Goal: Task Accomplishment & Management: Manage account settings

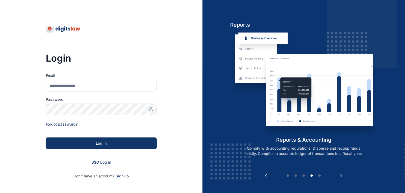
click at [101, 162] on span "SSO Log in" at bounding box center [101, 162] width 20 height 4
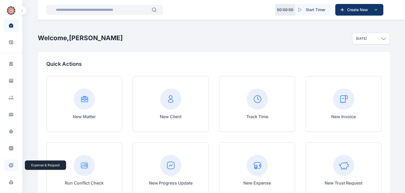
click at [12, 163] on icon at bounding box center [12, 163] width 1 height 1
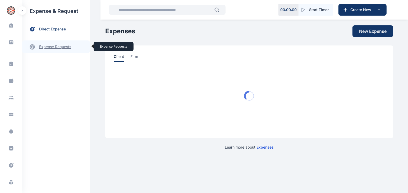
click at [58, 48] on link "expense requests expense requests" at bounding box center [56, 46] width 68 height 13
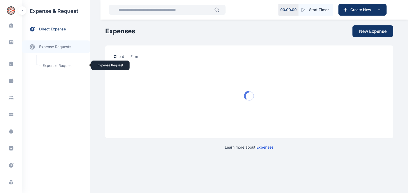
click at [59, 66] on span "Expense Request Expense Request" at bounding box center [63, 66] width 48 height 10
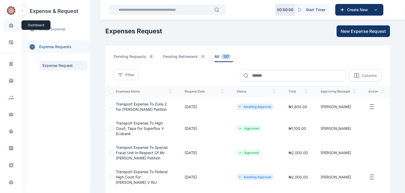
click at [8, 28] on span at bounding box center [10, 25] width 13 height 11
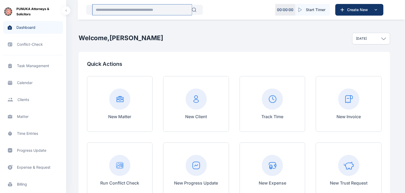
click at [150, 11] on input "text" at bounding box center [142, 9] width 99 height 11
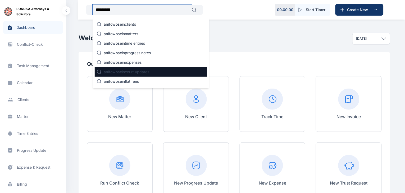
type input "*********"
click at [139, 70] on p "anifowose in court updates" at bounding box center [126, 71] width 45 height 5
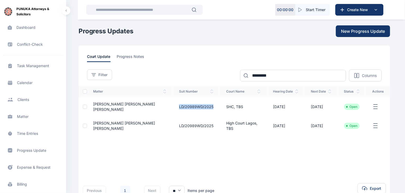
drag, startPoint x: 210, startPoint y: 107, endPoint x: 177, endPoint y: 108, distance: 33.0
click at [177, 108] on td "LD/20989WD/2025" at bounding box center [196, 106] width 47 height 19
copy td "LD/20989WD/2025"
click at [360, 27] on button "New Progress Update" at bounding box center [363, 31] width 54 height 12
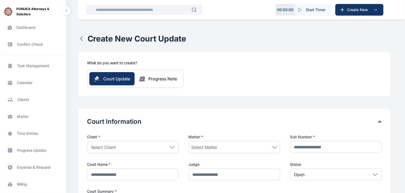
click at [80, 39] on icon "button" at bounding box center [82, 38] width 6 height 6
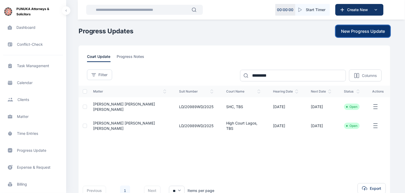
click at [365, 29] on span "New Progress Update" at bounding box center [363, 31] width 44 height 6
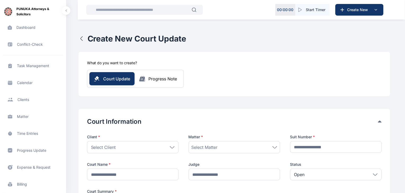
click at [83, 41] on icon "button" at bounding box center [82, 38] width 6 height 6
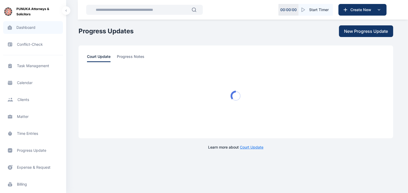
click at [30, 33] on span "Dashboard dashboard dashboard" at bounding box center [33, 27] width 60 height 13
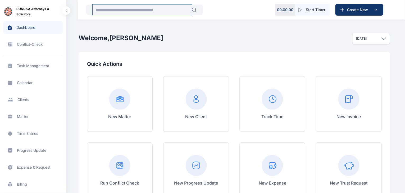
click at [130, 12] on input "text" at bounding box center [142, 9] width 99 height 11
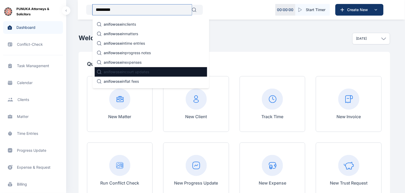
type input "*********"
click at [139, 69] on p "anifowose in court updates" at bounding box center [126, 71] width 45 height 5
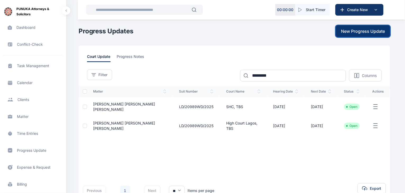
click at [371, 30] on span "New Progress Update" at bounding box center [363, 31] width 44 height 6
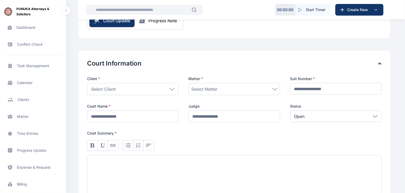
scroll to position [72, 0]
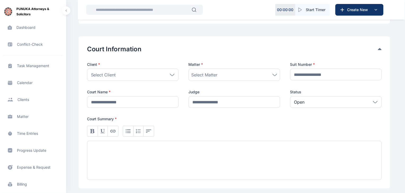
click at [172, 74] on icon at bounding box center [172, 75] width 5 height 2
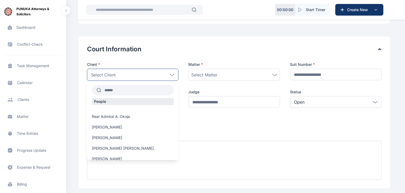
click at [142, 89] on input "text" at bounding box center [137, 90] width 72 height 10
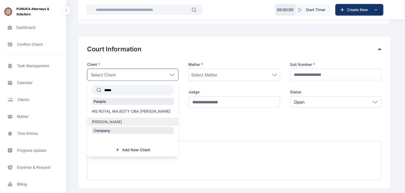
type input "*****"
click at [120, 124] on span "[PERSON_NAME]" at bounding box center [107, 121] width 30 height 5
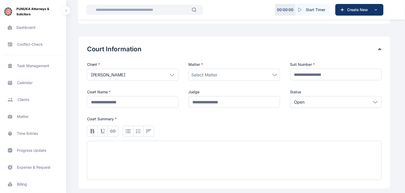
click at [245, 72] on div "Select Matter" at bounding box center [234, 75] width 86 height 6
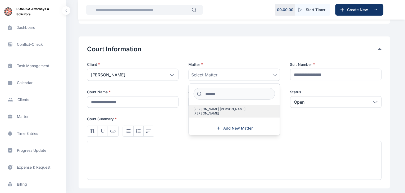
click at [243, 109] on span "[PERSON_NAME] [PERSON_NAME] [PERSON_NAME]" at bounding box center [231, 111] width 77 height 8
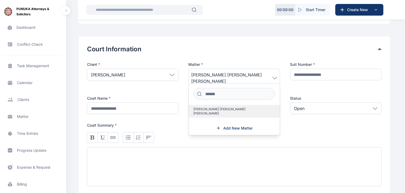
click at [243, 109] on span "[PERSON_NAME] [PERSON_NAME] [PERSON_NAME]" at bounding box center [231, 111] width 77 height 8
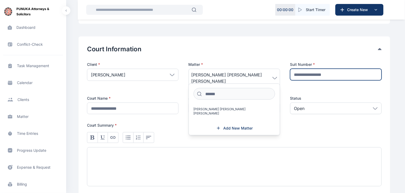
click at [317, 73] on input "text" at bounding box center [335, 75] width 91 height 12
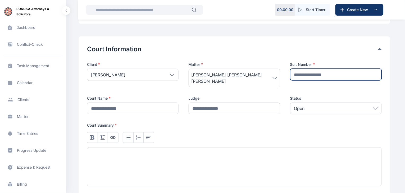
paste input "**********"
type input "**********"
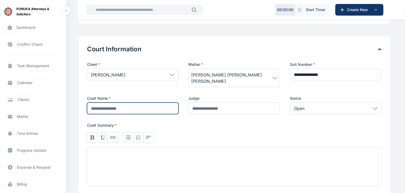
click at [141, 107] on input "text" at bounding box center [132, 109] width 91 height 12
click at [127, 109] on input "**********" at bounding box center [132, 109] width 91 height 12
type input "**********"
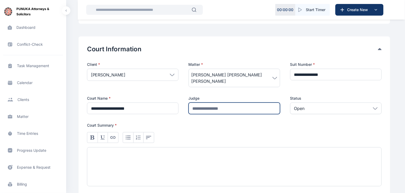
click at [225, 108] on input "text" at bounding box center [233, 109] width 91 height 12
type input "********"
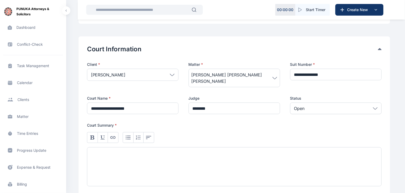
click at [196, 158] on div at bounding box center [234, 166] width 294 height 39
paste div
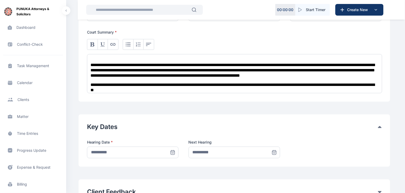
scroll to position [166, 0]
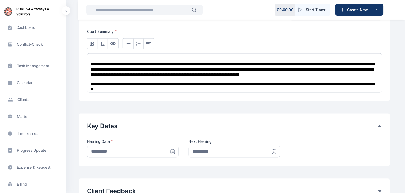
click at [171, 150] on icon at bounding box center [172, 151] width 5 height 5
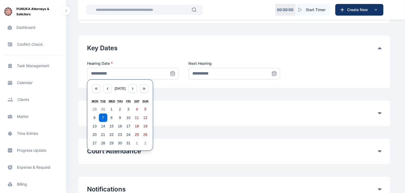
scroll to position [245, 0]
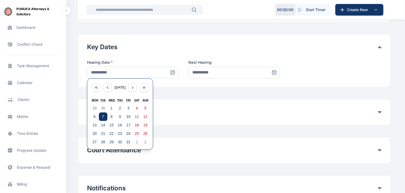
click at [103, 116] on abbr "7" at bounding box center [103, 117] width 2 height 4
type input "**********"
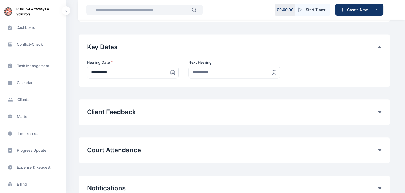
click at [275, 73] on icon at bounding box center [273, 72] width 5 height 5
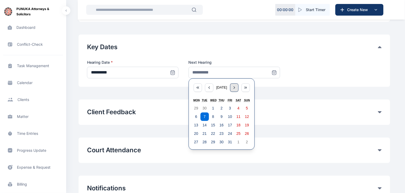
click at [234, 89] on div "button" at bounding box center [234, 88] width 8 height 8
click at [205, 135] on abbr "18" at bounding box center [204, 134] width 4 height 4
type input "**********"
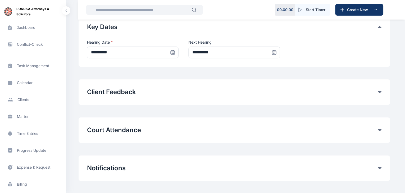
scroll to position [271, 0]
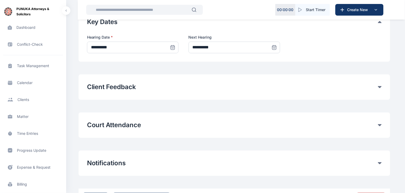
click at [377, 124] on button "Court Attendance" at bounding box center [232, 125] width 291 height 8
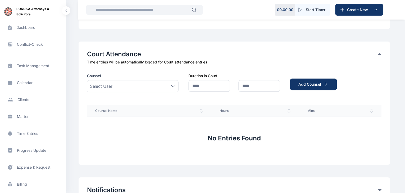
scroll to position [349, 0]
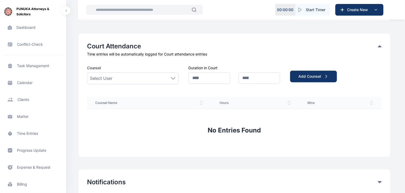
click at [173, 77] on icon at bounding box center [173, 78] width 5 height 2
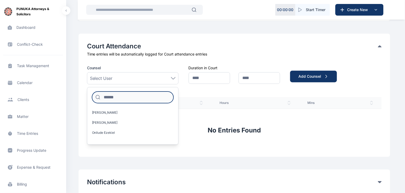
click at [137, 100] on input at bounding box center [132, 97] width 81 height 12
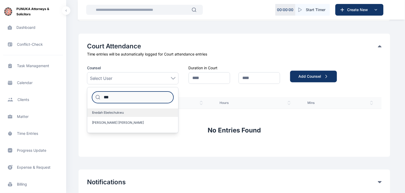
type input "***"
click at [114, 113] on span "Enedah Ebelechukwu" at bounding box center [108, 112] width 32 height 4
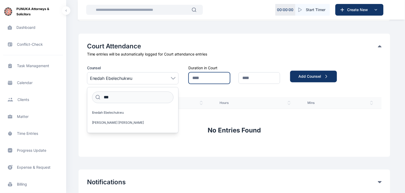
click at [209, 81] on input "text" at bounding box center [208, 78] width 41 height 12
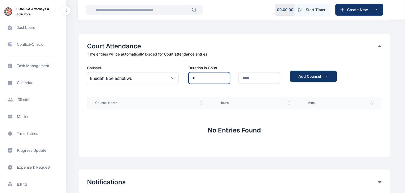
type input "*"
click at [248, 77] on input "text" at bounding box center [258, 78] width 41 height 12
type input "**"
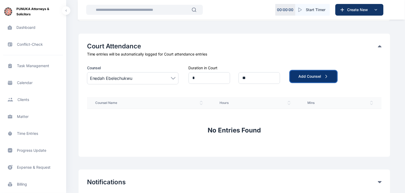
click at [307, 76] on div "Add Counsel" at bounding box center [313, 76] width 30 height 5
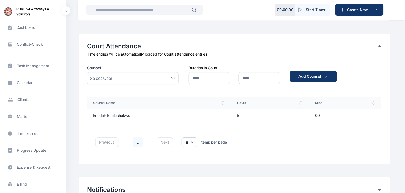
click at [171, 79] on icon at bounding box center [173, 78] width 5 height 2
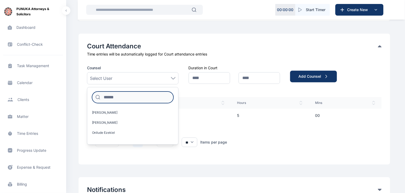
click at [144, 96] on input at bounding box center [132, 97] width 81 height 12
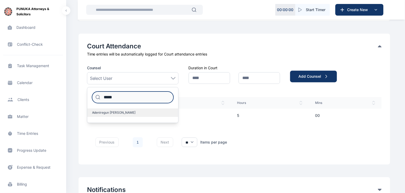
type input "*****"
click at [129, 112] on span "Adeniregun [PERSON_NAME]" at bounding box center [114, 112] width 44 height 4
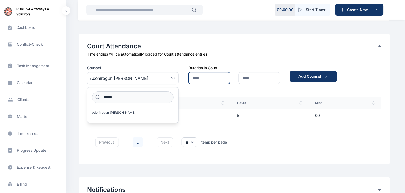
click at [205, 78] on input "text" at bounding box center [208, 78] width 41 height 12
type input "*"
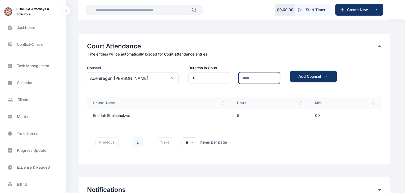
click at [255, 75] on input "text" at bounding box center [258, 78] width 41 height 12
type input "**"
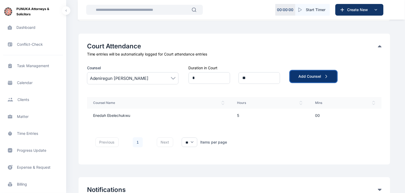
click at [310, 77] on div "Add Counsel" at bounding box center [313, 76] width 30 height 5
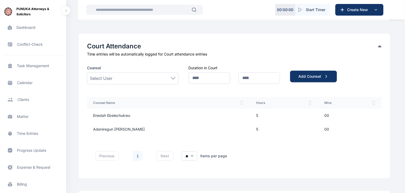
click at [173, 79] on icon at bounding box center [173, 78] width 4 height 2
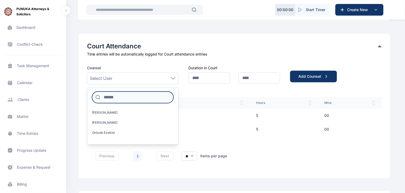
click at [142, 97] on input at bounding box center [132, 97] width 81 height 12
type input "*"
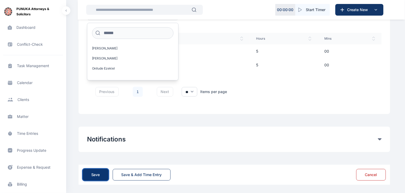
click at [95, 174] on div "Save" at bounding box center [95, 174] width 9 height 5
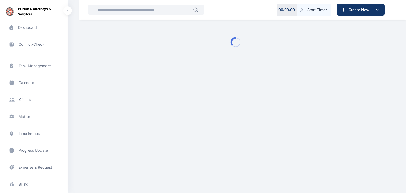
scroll to position [0, 0]
type input "**********"
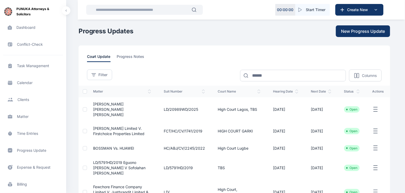
click at [35, 133] on span "Time Entries time entries time entries" at bounding box center [33, 133] width 60 height 13
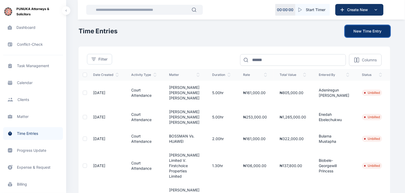
click at [380, 30] on button "New Time Entry" at bounding box center [367, 31] width 45 height 12
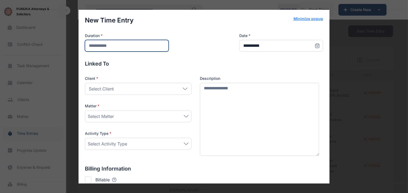
click at [139, 45] on input "number" at bounding box center [127, 46] width 84 height 12
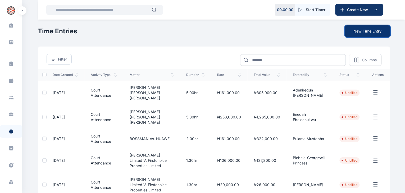
click at [375, 30] on button "New Time Entry" at bounding box center [367, 31] width 45 height 12
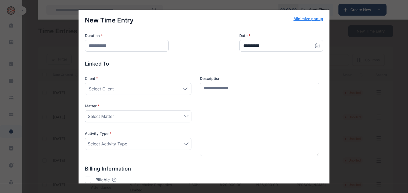
click at [291, 67] on p "Linked To" at bounding box center [204, 63] width 238 height 7
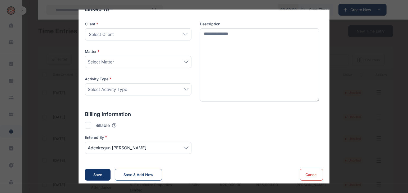
scroll to position [58, 0]
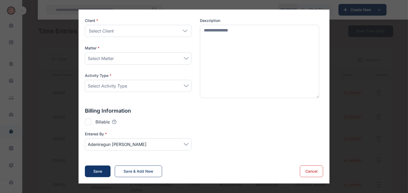
click at [85, 120] on div at bounding box center [88, 122] width 6 height 6
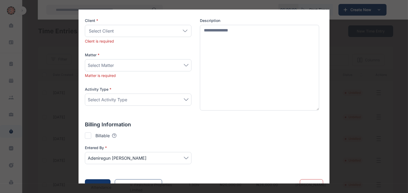
click at [184, 99] on icon at bounding box center [186, 99] width 5 height 2
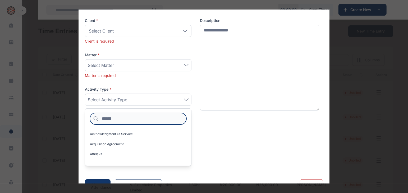
click at [130, 121] on input at bounding box center [138, 119] width 96 height 12
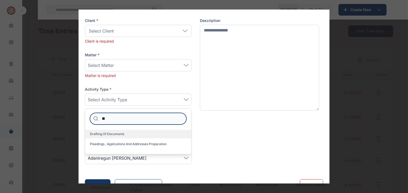
type input "*"
type input "*****"
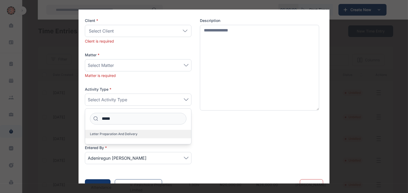
click at [127, 135] on span "Letter preparation and delivery" at bounding box center [114, 134] width 48 height 4
click at [175, 65] on div "Select Matter" at bounding box center [138, 65] width 101 height 6
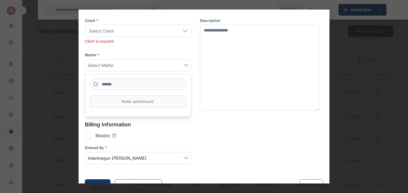
click at [188, 62] on div "Select Matter" at bounding box center [138, 65] width 107 height 12
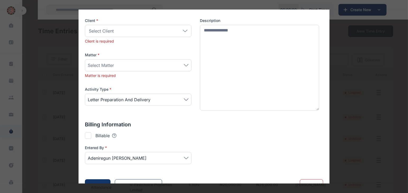
click at [194, 68] on div "Client * Select Client Individual Rear Admiral A. Okoja Raymond Obiakor Mr Ufuo…" at bounding box center [204, 65] width 238 height 94
click at [184, 64] on icon at bounding box center [186, 65] width 5 height 2
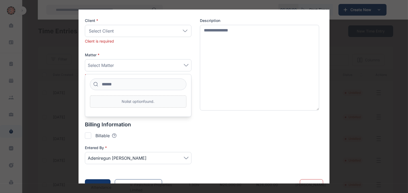
click at [157, 53] on div "Matter *" at bounding box center [138, 54] width 107 height 5
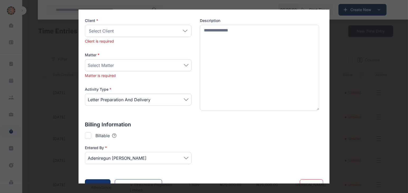
click at [155, 62] on div "Select Matter" at bounding box center [138, 65] width 101 height 6
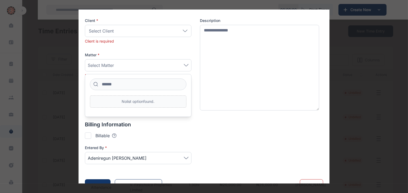
click at [178, 28] on div "Select Client" at bounding box center [138, 31] width 107 height 12
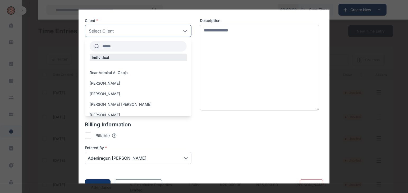
click at [165, 44] on input "text" at bounding box center [142, 46] width 87 height 10
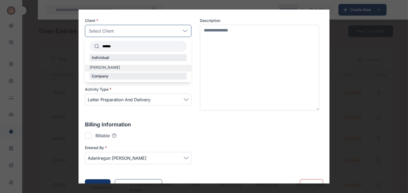
type input "******"
click at [114, 67] on span "[PERSON_NAME]" at bounding box center [105, 67] width 30 height 5
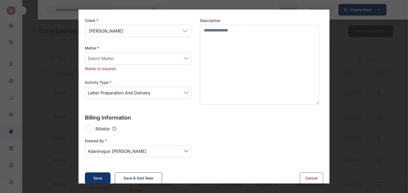
click at [126, 59] on div "Select Matter" at bounding box center [138, 58] width 101 height 6
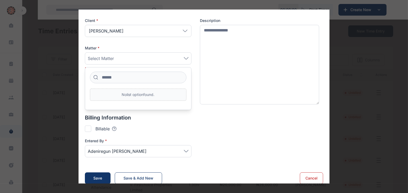
click at [171, 59] on div "Select Matter" at bounding box center [138, 58] width 101 height 6
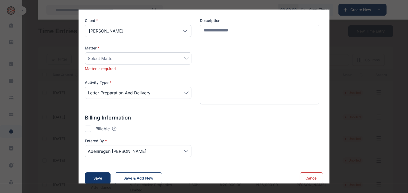
click at [171, 59] on div "Select Matter" at bounding box center [138, 58] width 101 height 6
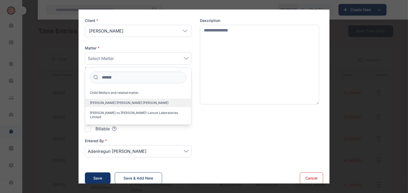
click at [134, 101] on span "Mr. David Adedeji Adeleke v. Sophia Momodu" at bounding box center [129, 103] width 79 height 4
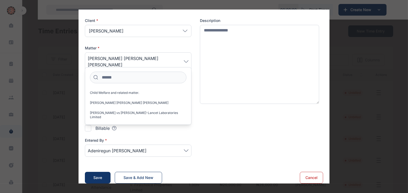
click at [196, 105] on div "**********" at bounding box center [204, 70] width 238 height 225
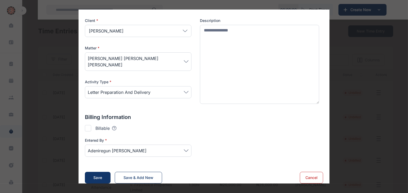
scroll to position [1, 0]
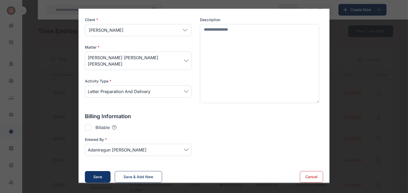
click at [88, 124] on div at bounding box center [88, 127] width 6 height 6
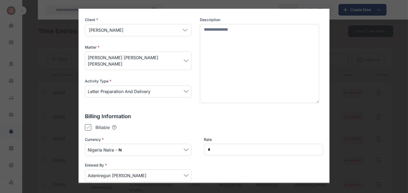
type input "*******"
click at [193, 114] on div "Billing Information Billable Tooltips text here Checking this means that this c…" at bounding box center [204, 151] width 238 height 76
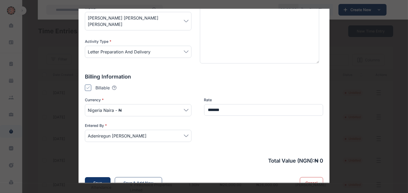
scroll to position [104, 0]
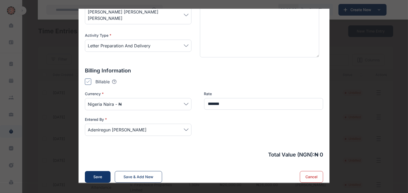
click at [201, 142] on div "**********" at bounding box center [204, 47] width 238 height 271
click at [183, 101] on span "Nigeria Naira - ₦" at bounding box center [138, 104] width 101 height 6
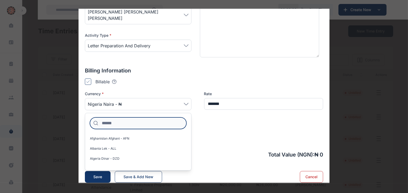
click at [137, 118] on input at bounding box center [138, 123] width 96 height 12
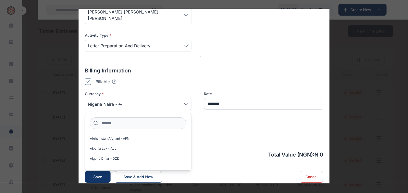
click at [169, 82] on div "Billing Information Billable Tooltips text here Checking this means that this c…" at bounding box center [204, 105] width 238 height 76
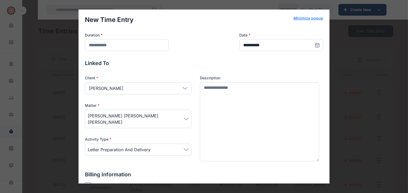
scroll to position [0, 0]
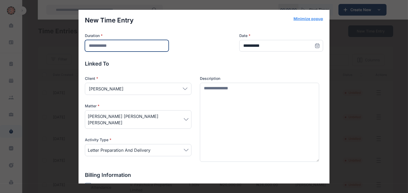
click at [116, 42] on input "number" at bounding box center [127, 46] width 84 height 12
type input "***"
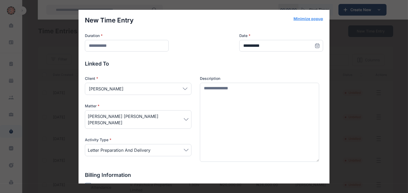
click at [281, 71] on div "Linked To Client * Sophia Momodu ****** Individual Sophia Momodu Company Matter…" at bounding box center [204, 111] width 238 height 103
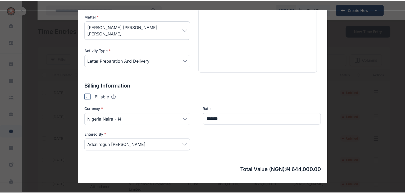
scroll to position [104, 0]
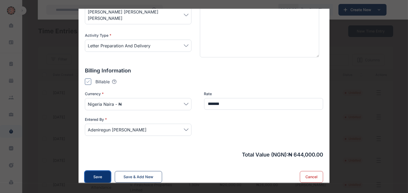
click at [94, 174] on div "Save" at bounding box center [97, 176] width 9 height 5
